Goal: Find specific page/section: Find specific page/section

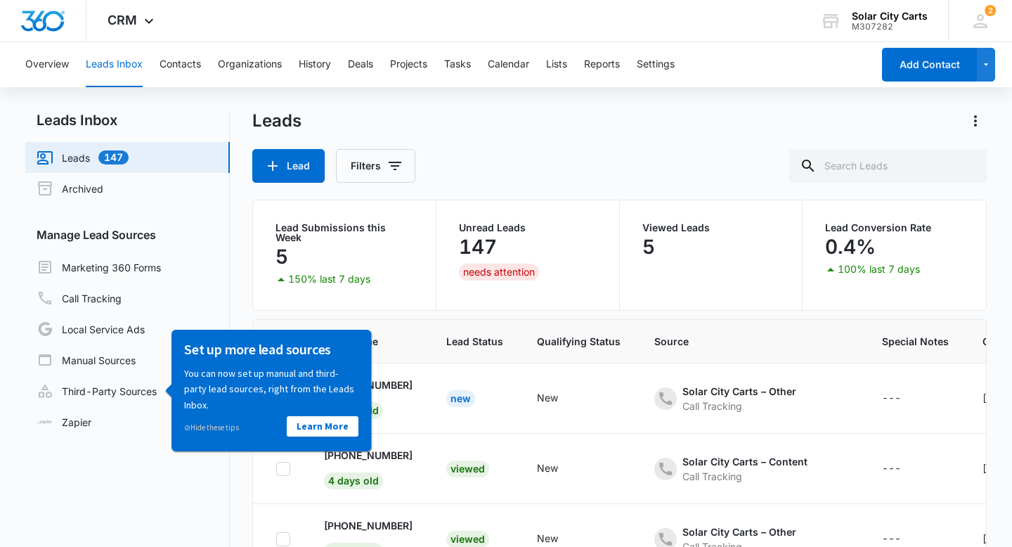
click at [160, 480] on nav "Leads Inbox Leads 147 Archived Manage Lead Sources Marketing 360 Forms Call Tra…" at bounding box center [127, 379] width 204 height 538
click at [429, 325] on th "Lead Name" at bounding box center [368, 342] width 122 height 44
click at [677, 179] on div "Lead Filters" at bounding box center [619, 166] width 734 height 34
click at [455, 334] on span "Lead Status" at bounding box center [474, 341] width 57 height 15
click at [138, 460] on nav "Leads Inbox Leads 147 Archived Manage Lead Sources Marketing 360 Forms Call Tra…" at bounding box center [127, 379] width 204 height 538
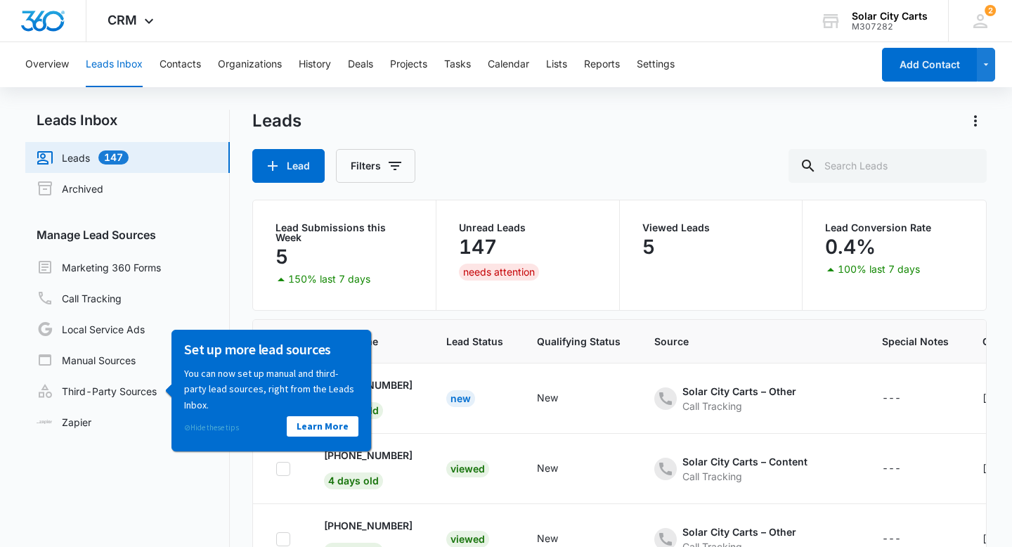
click at [210, 429] on link "⊘ Hide these tips" at bounding box center [210, 427] width 55 height 10
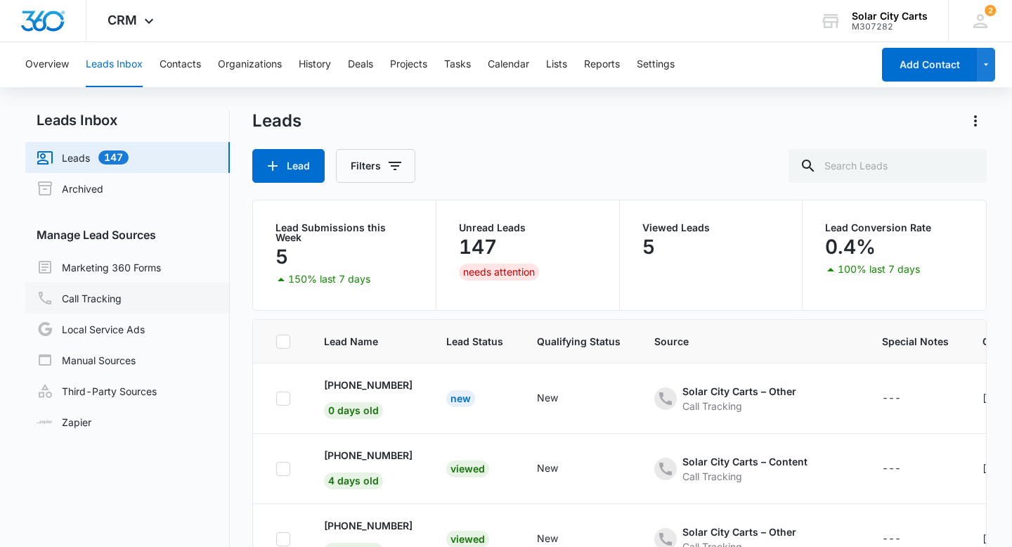
click at [103, 290] on link "Call Tracking" at bounding box center [79, 298] width 85 height 17
